Goal: Navigation & Orientation: Find specific page/section

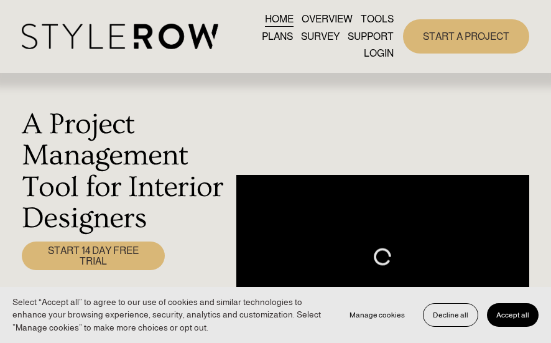
click at [375, 49] on link "LOGIN" at bounding box center [379, 53] width 30 height 17
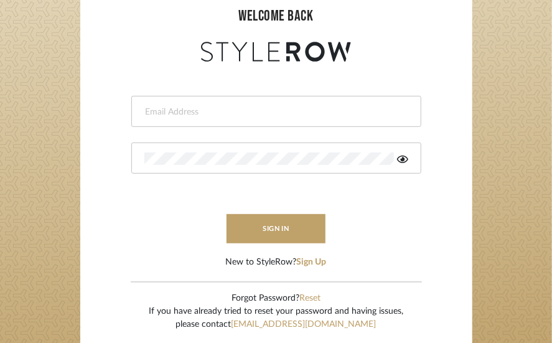
scroll to position [124, 0]
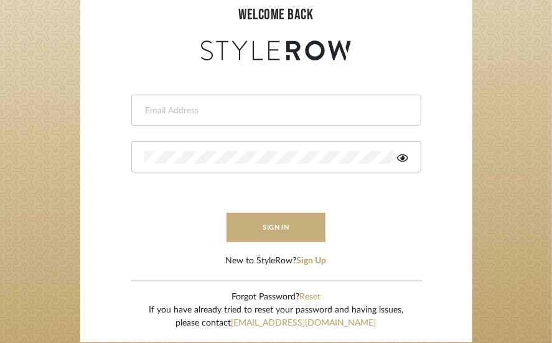
type input "[EMAIL_ADDRESS][DOMAIN_NAME]"
click at [275, 221] on button "sign in" at bounding box center [277, 227] width 100 height 29
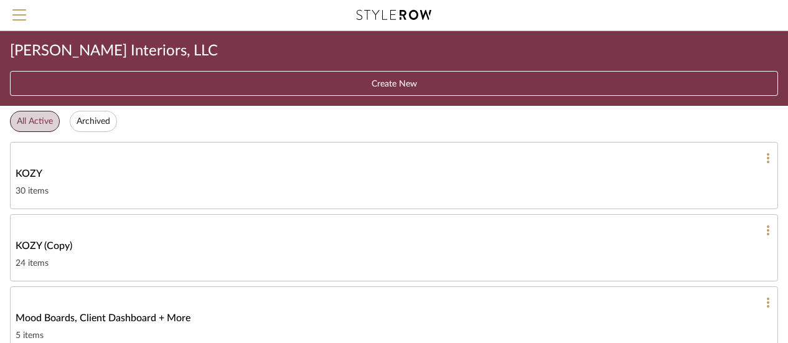
click at [36, 177] on span "KOZY" at bounding box center [29, 173] width 27 height 15
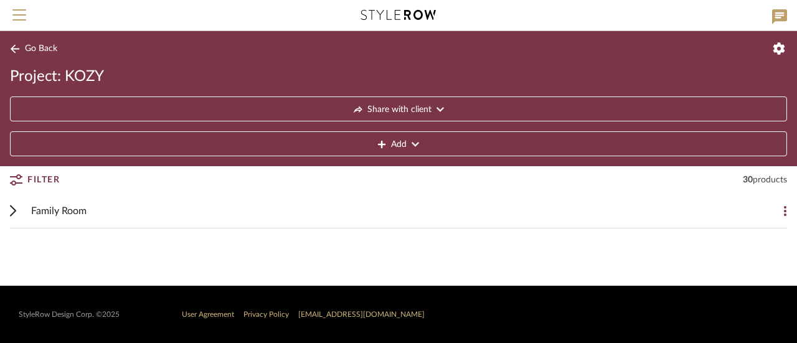
click at [52, 207] on span "Family Room" at bounding box center [58, 210] width 55 height 15
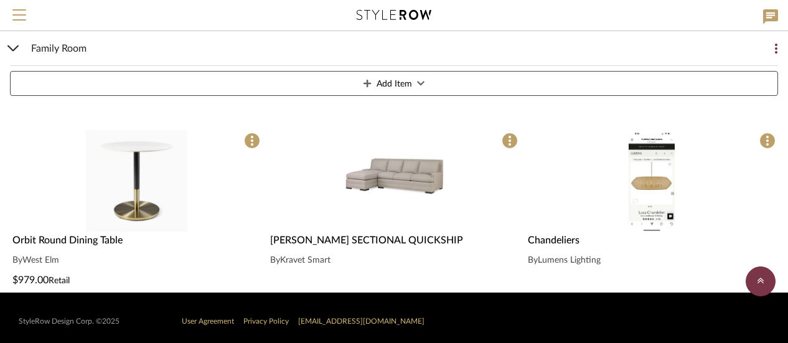
scroll to position [2161, 0]
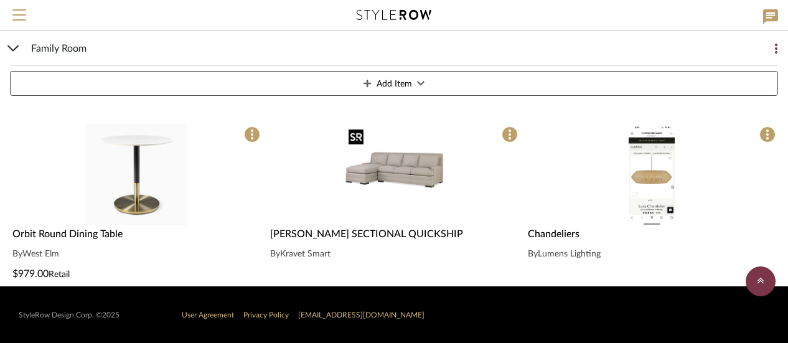
click at [393, 167] on img "0" at bounding box center [394, 174] width 101 height 101
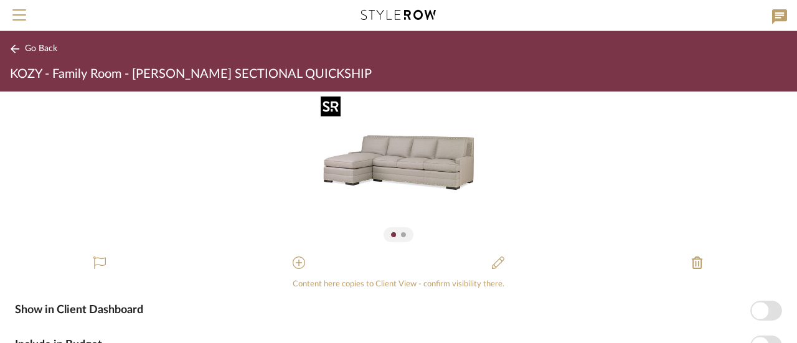
click at [406, 167] on img "0" at bounding box center [398, 169] width 157 height 157
click at [25, 43] on button "Go Back" at bounding box center [36, 49] width 52 height 16
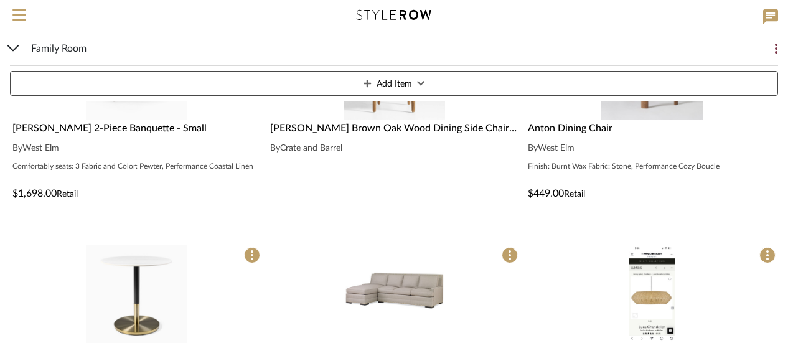
scroll to position [2161, 0]
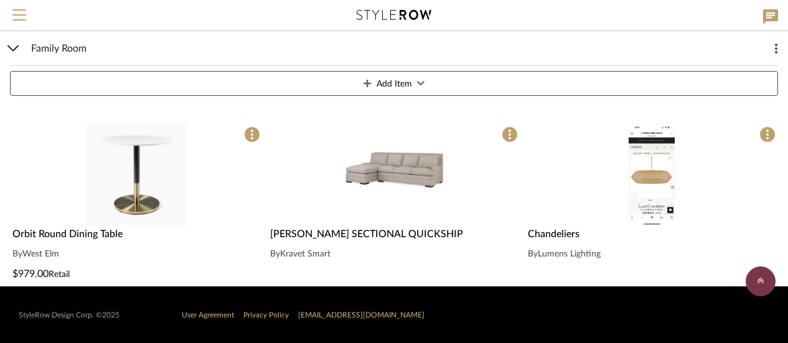
click at [417, 229] on span "[PERSON_NAME] SECTIONAL QUICKSHIP" at bounding box center [366, 234] width 193 height 10
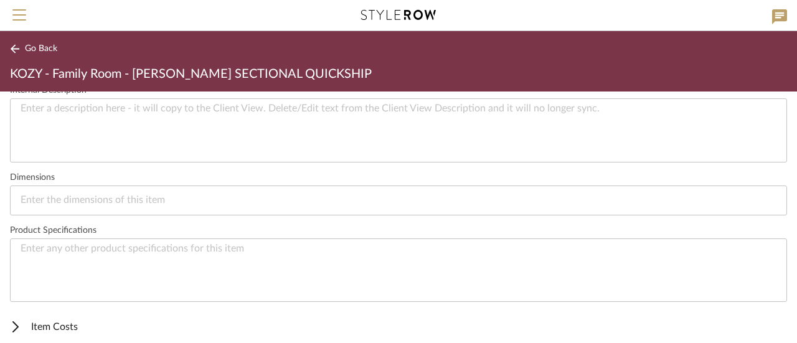
scroll to position [537, 0]
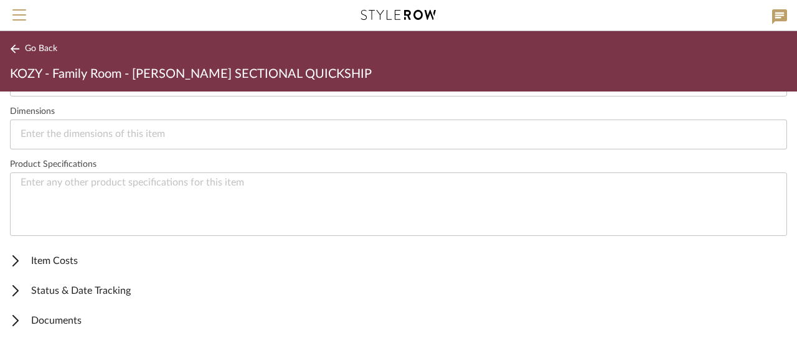
click at [15, 44] on icon at bounding box center [15, 48] width 10 height 9
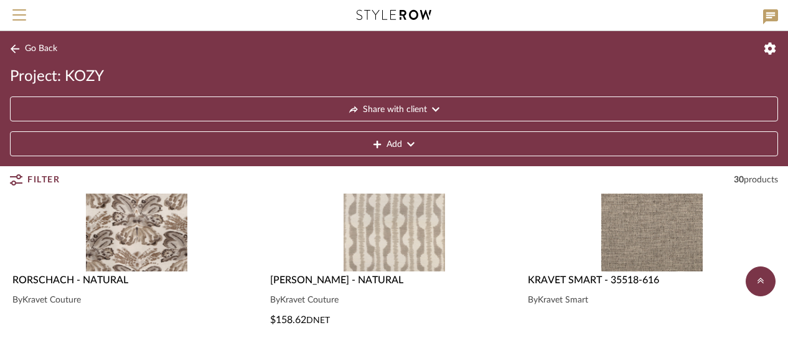
scroll to position [1538, 0]
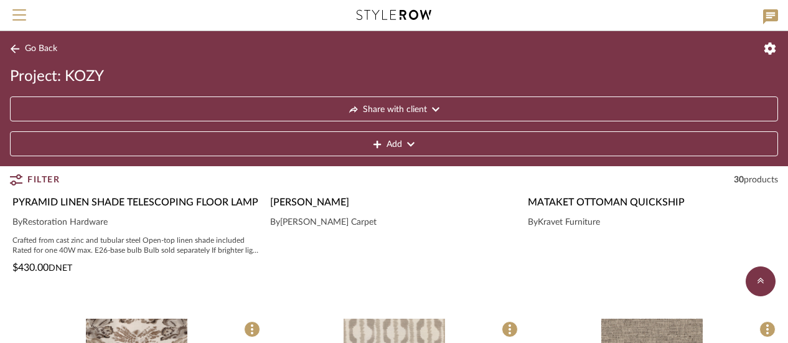
click at [433, 108] on icon at bounding box center [435, 109] width 7 height 9
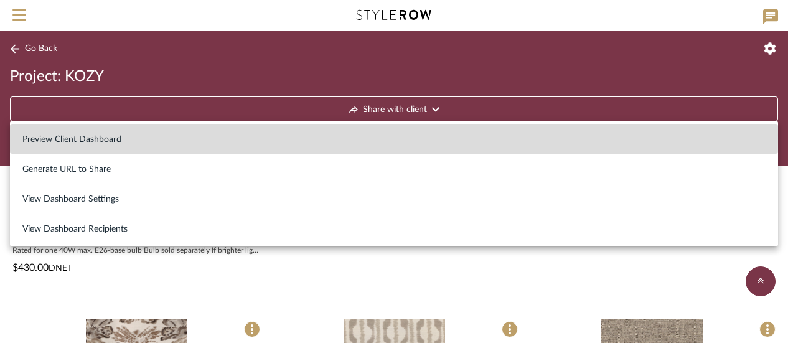
click at [83, 134] on span "Preview Client Dashboard" at bounding box center [71, 139] width 99 height 11
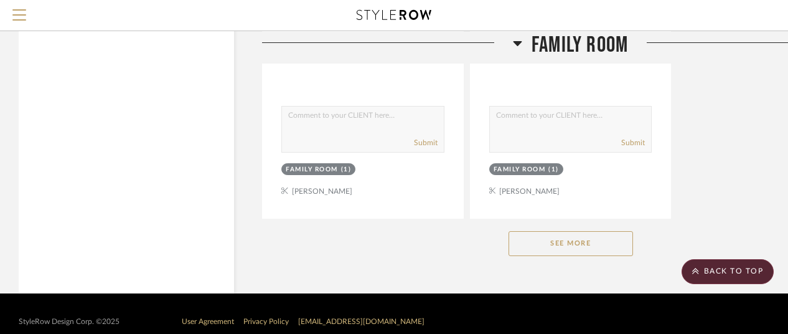
scroll to position [1730, 0]
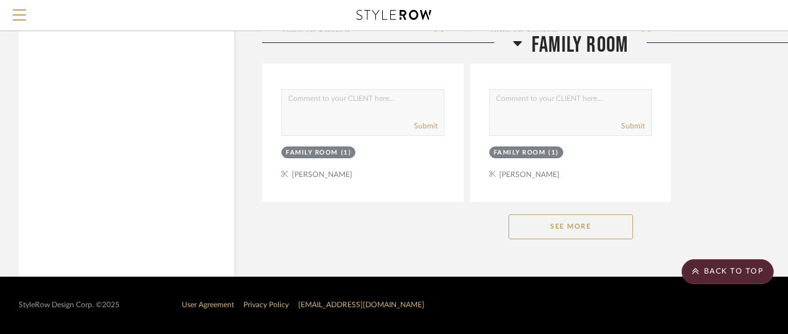
click at [570, 222] on button "See More" at bounding box center [570, 226] width 124 height 25
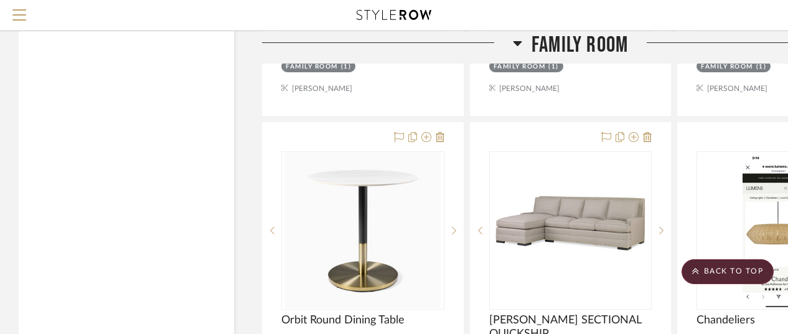
scroll to position [5153, 0]
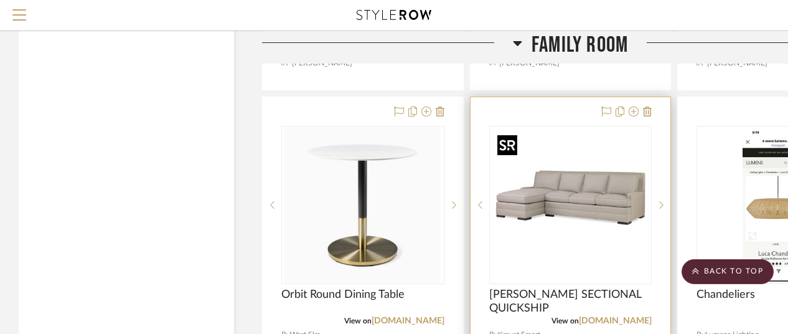
click at [592, 200] on img "0" at bounding box center [570, 205] width 156 height 156
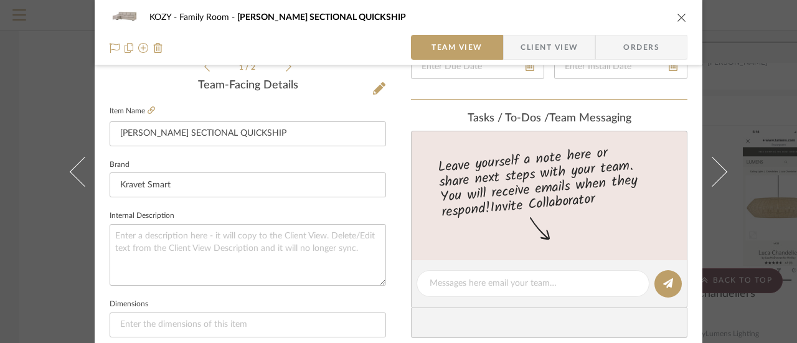
scroll to position [311, 0]
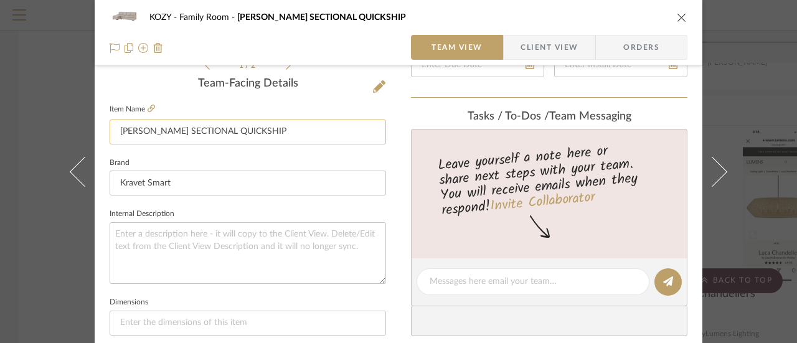
click at [256, 129] on input "[PERSON_NAME] SECTIONAL QUICKSHIP" at bounding box center [248, 131] width 276 height 25
